Goal: Information Seeking & Learning: Learn about a topic

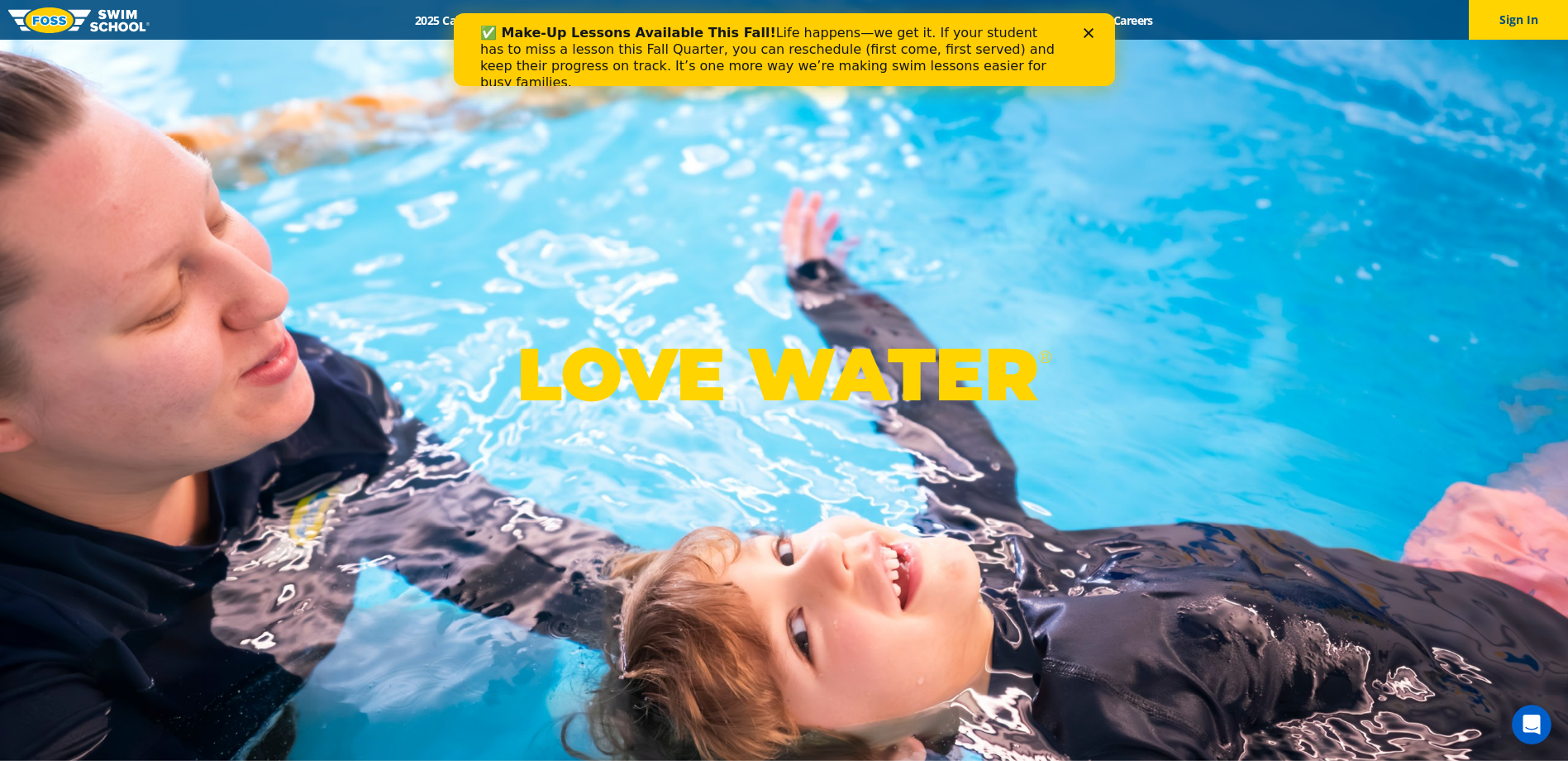
click at [937, 63] on div "✅ Make-Up Lessons Available This Fall! Life happens—we get it. If your student …" at bounding box center [771, 58] width 582 height 66
click at [1083, 34] on icon "Close" at bounding box center [1088, 33] width 10 height 10
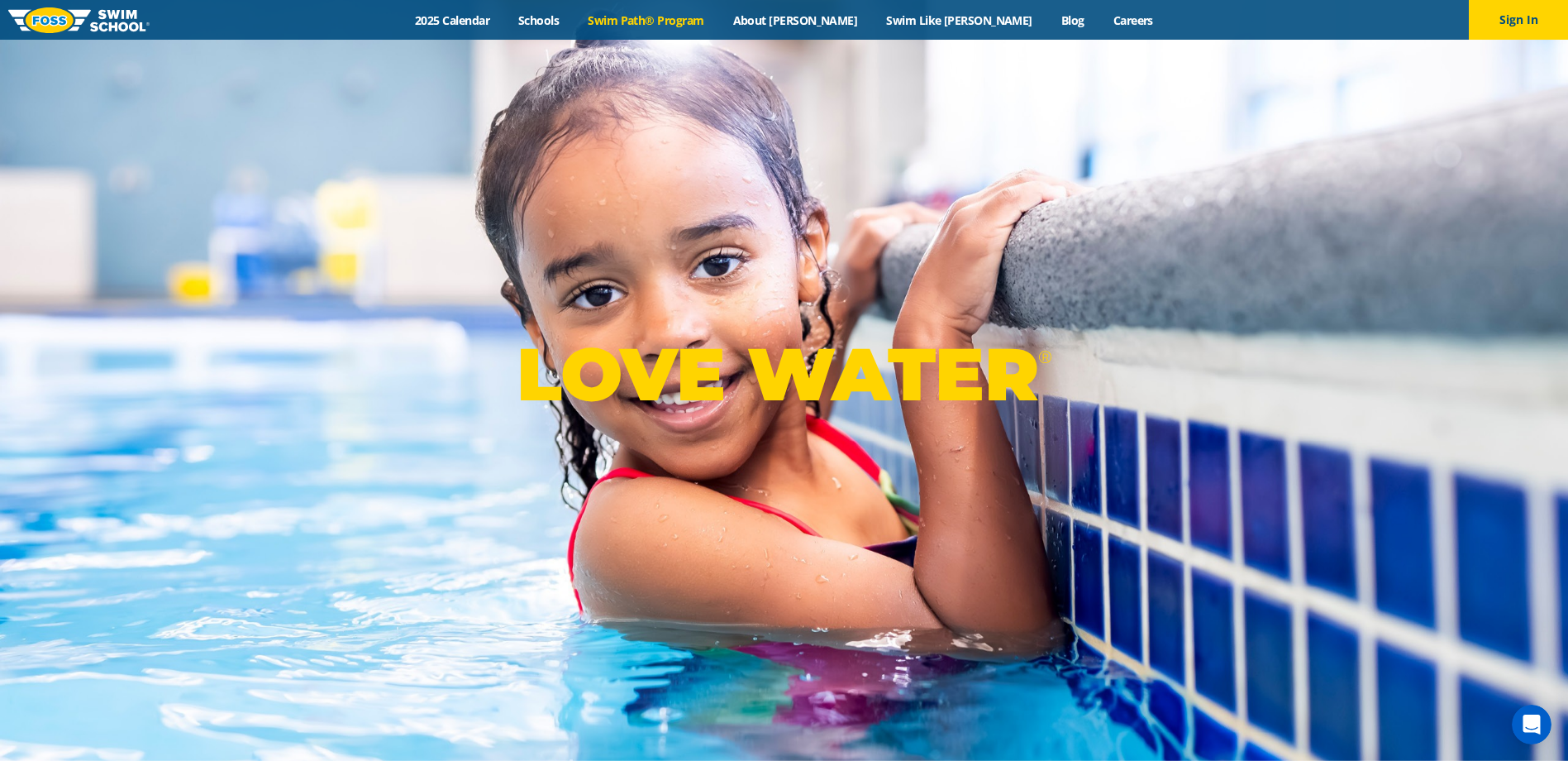
click at [709, 16] on link "Swim Path® Program" at bounding box center [646, 20] width 145 height 15
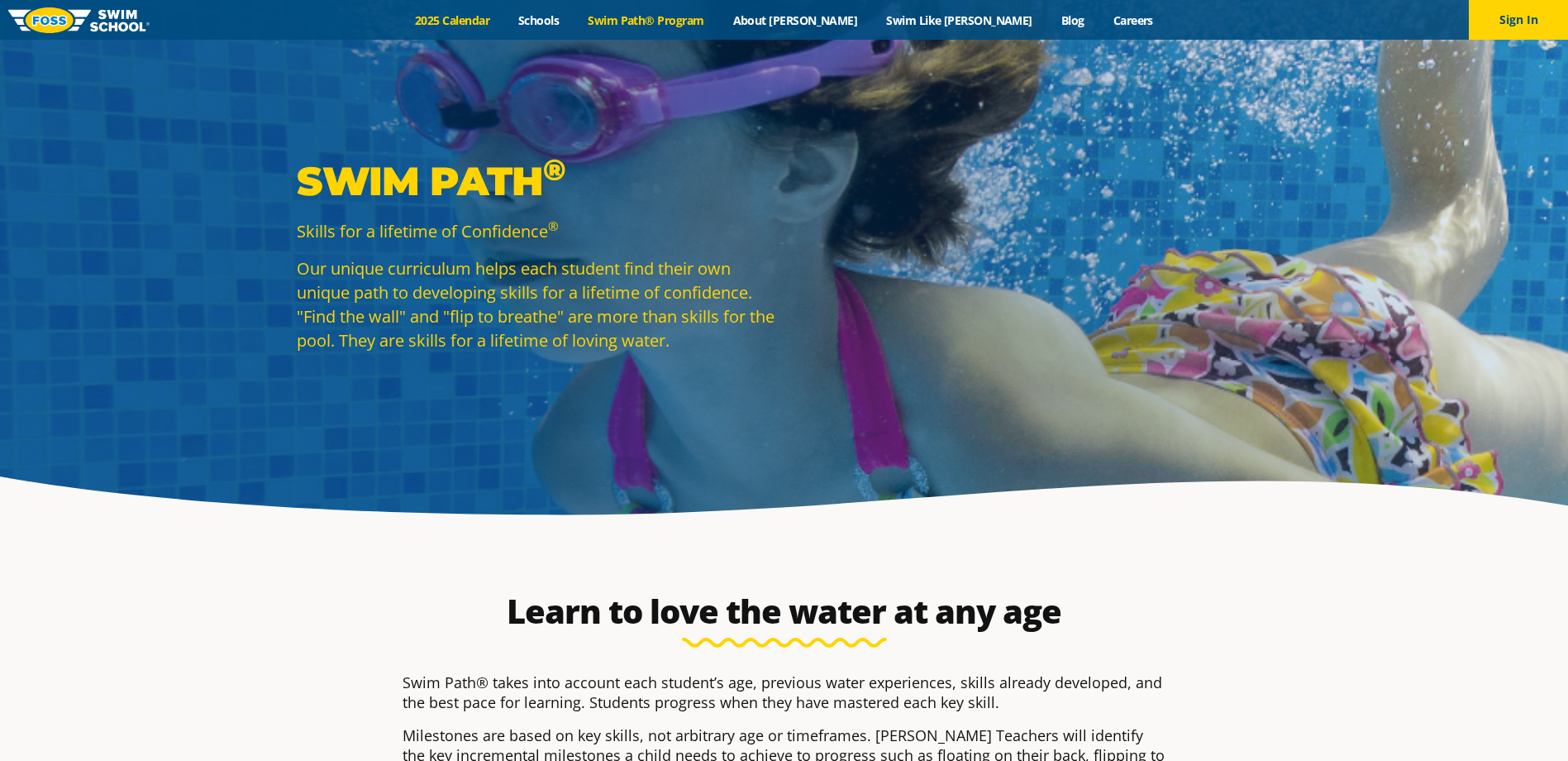
click at [504, 18] on link "2025 Calendar" at bounding box center [453, 20] width 103 height 15
